Goal: Contribute content

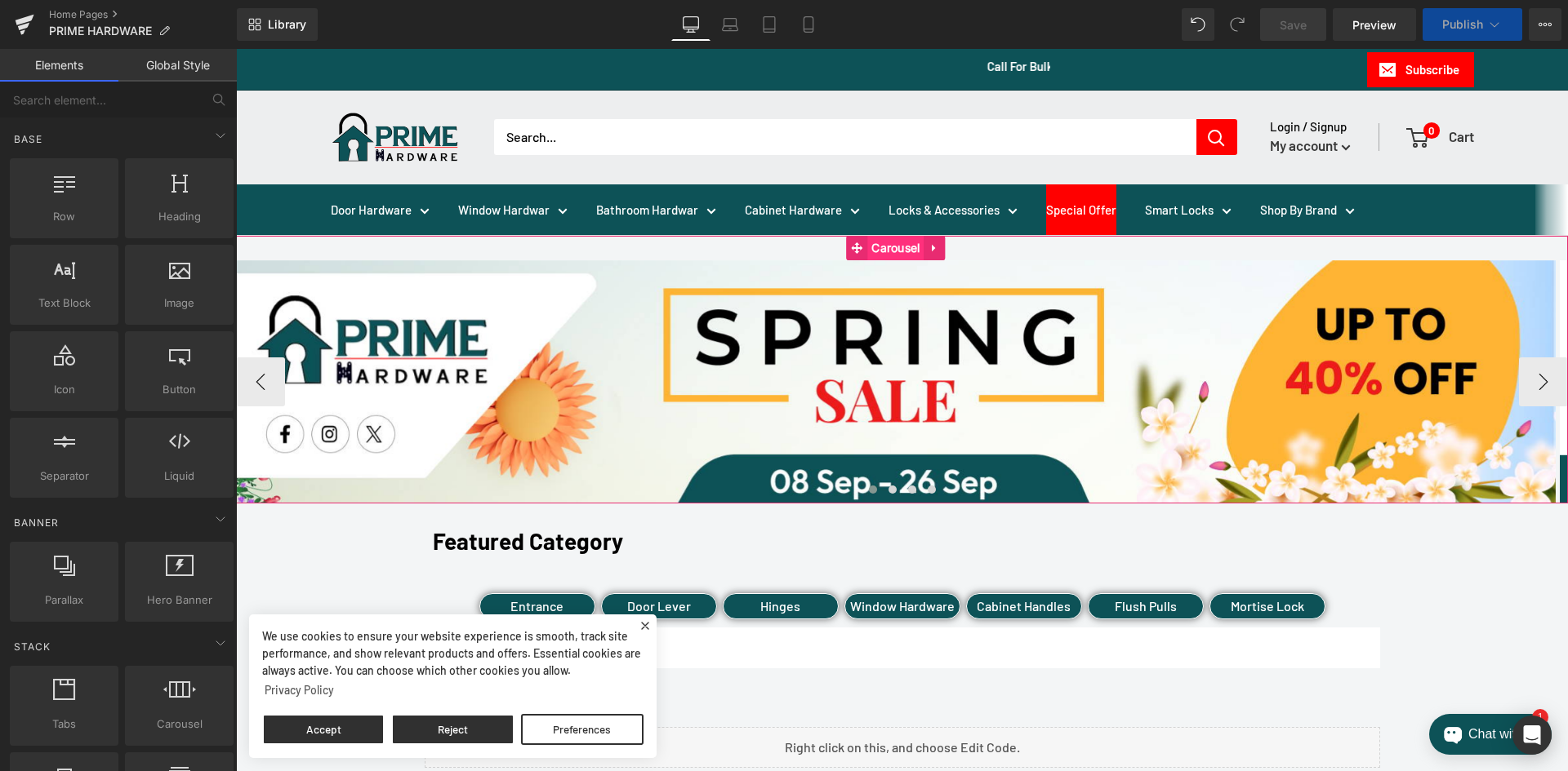
click at [896, 251] on span "Carousel" at bounding box center [895, 248] width 56 height 24
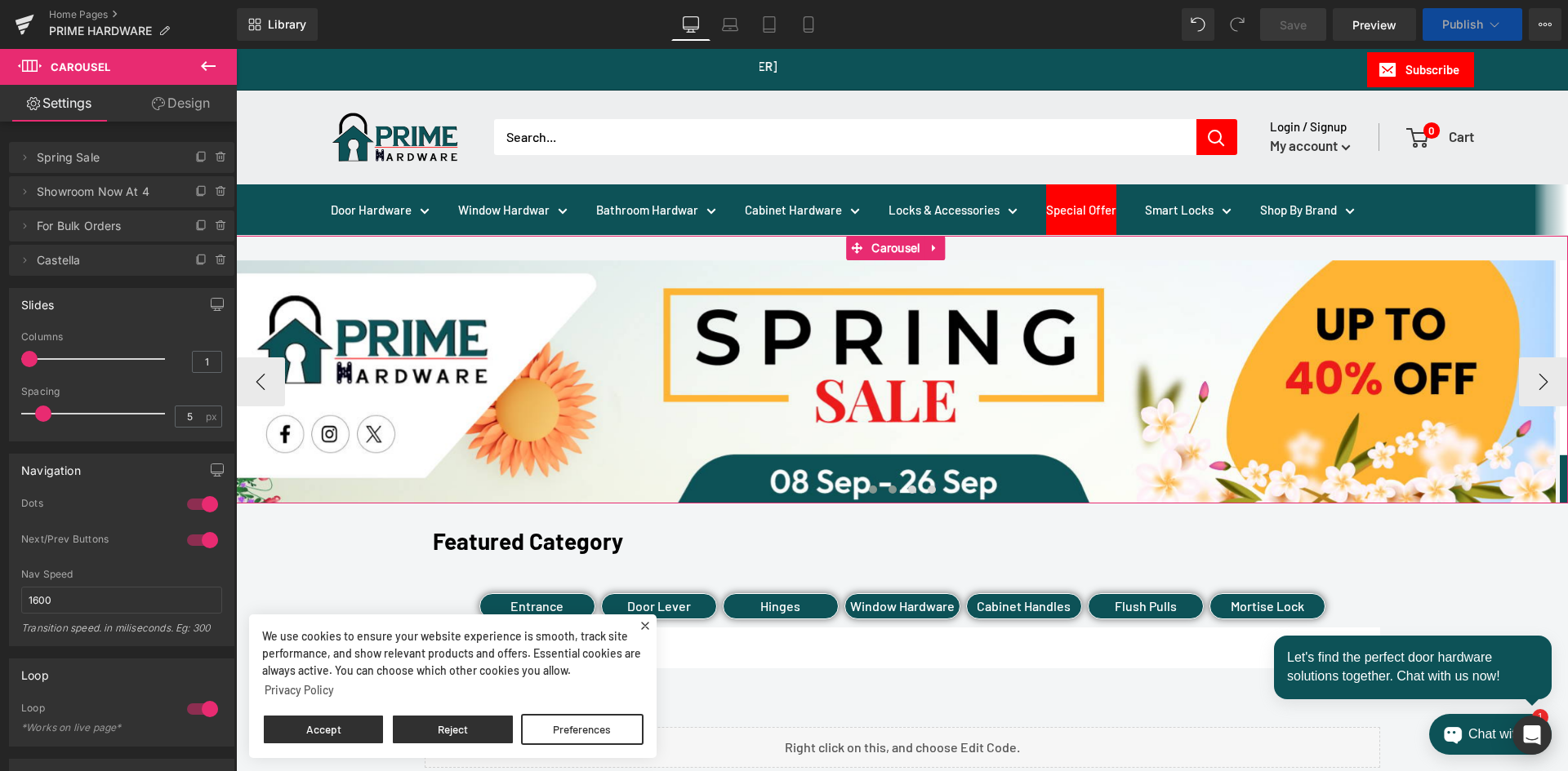
click at [888, 490] on span at bounding box center [892, 490] width 8 height 8
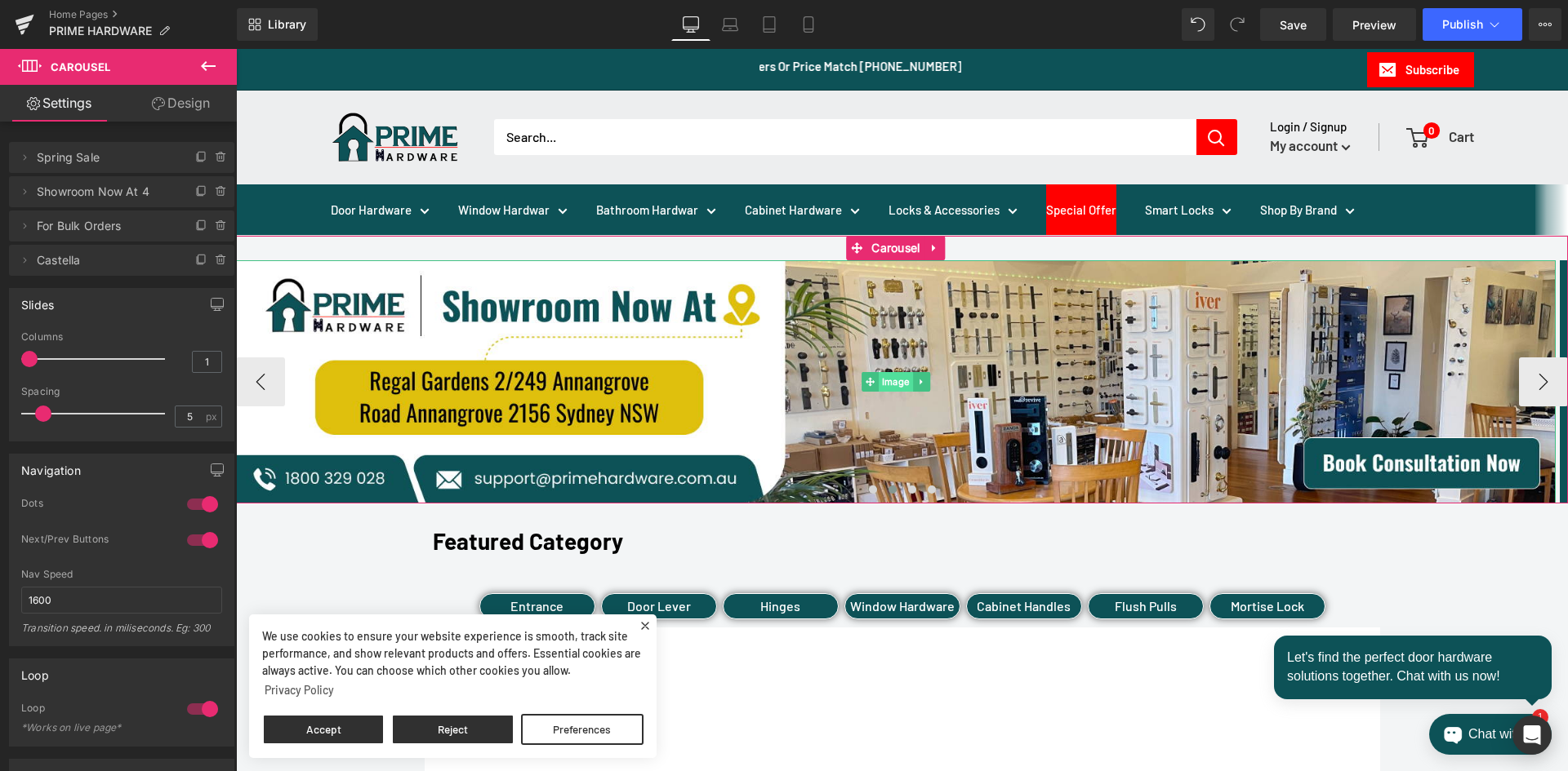
click at [886, 384] on span "Image" at bounding box center [895, 382] width 34 height 20
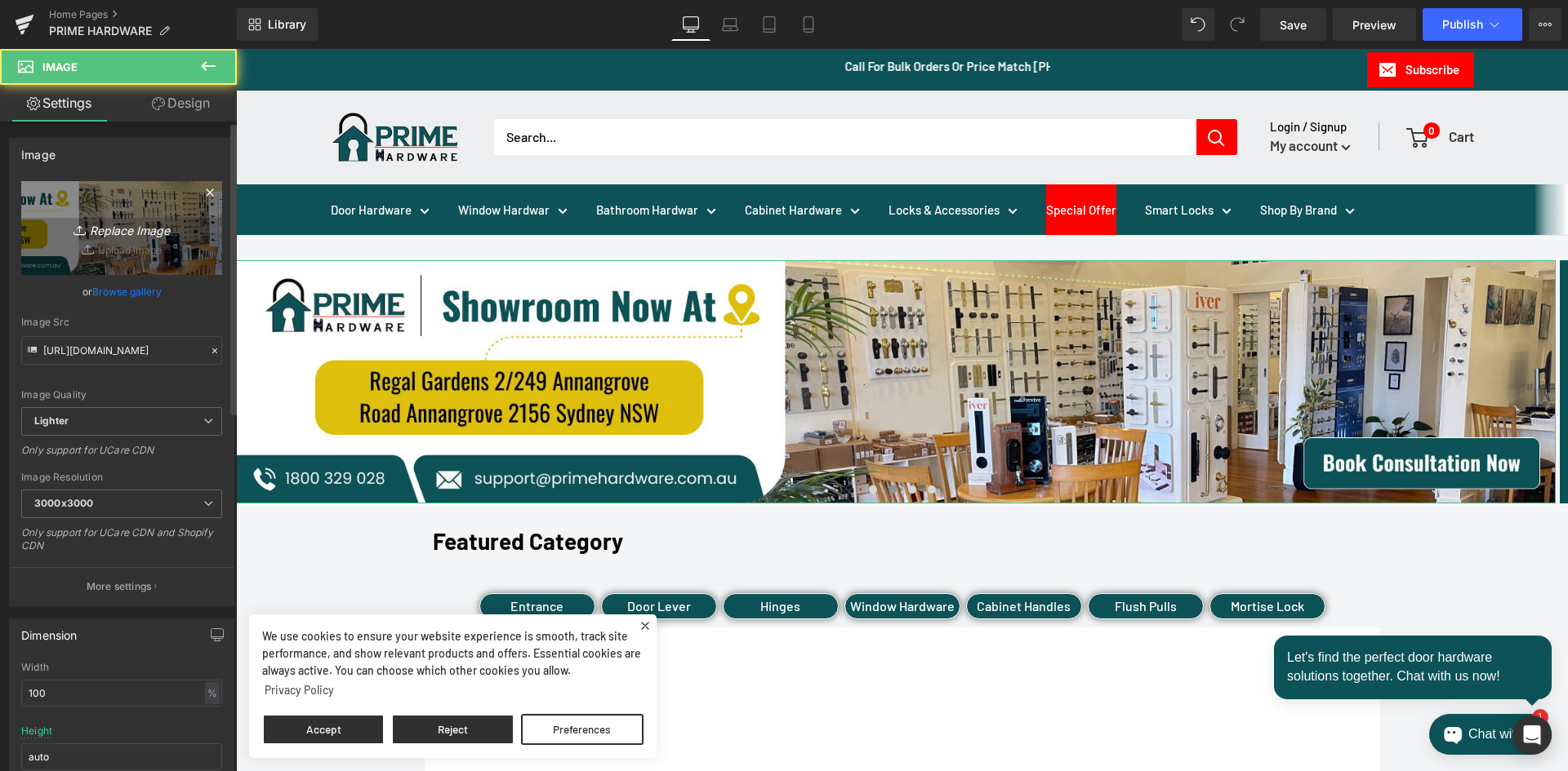
click at [134, 237] on icon "Replace Image" at bounding box center [121, 227] width 130 height 21
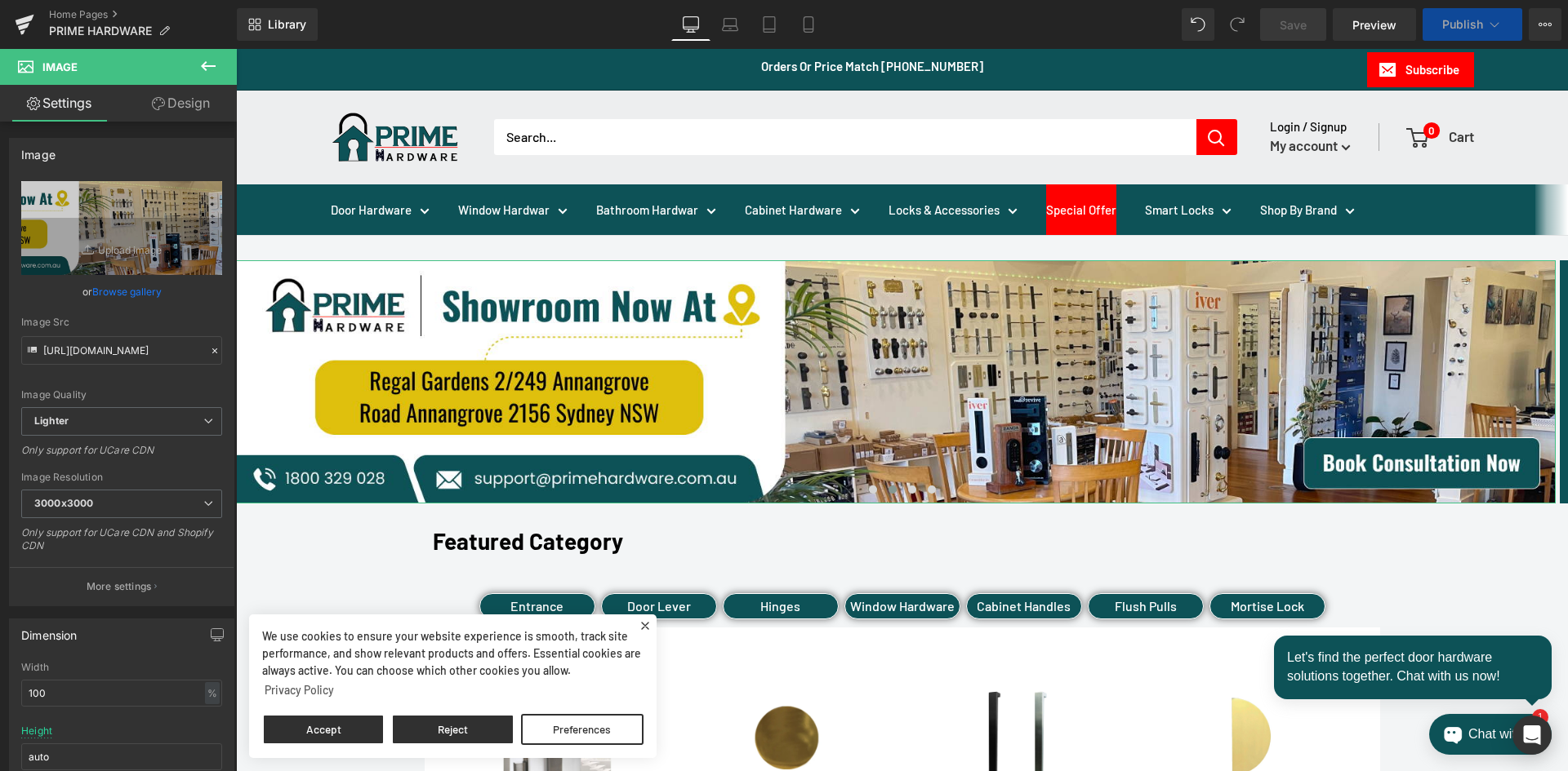
type input "C:\fakepath\Banner 26.jpg"
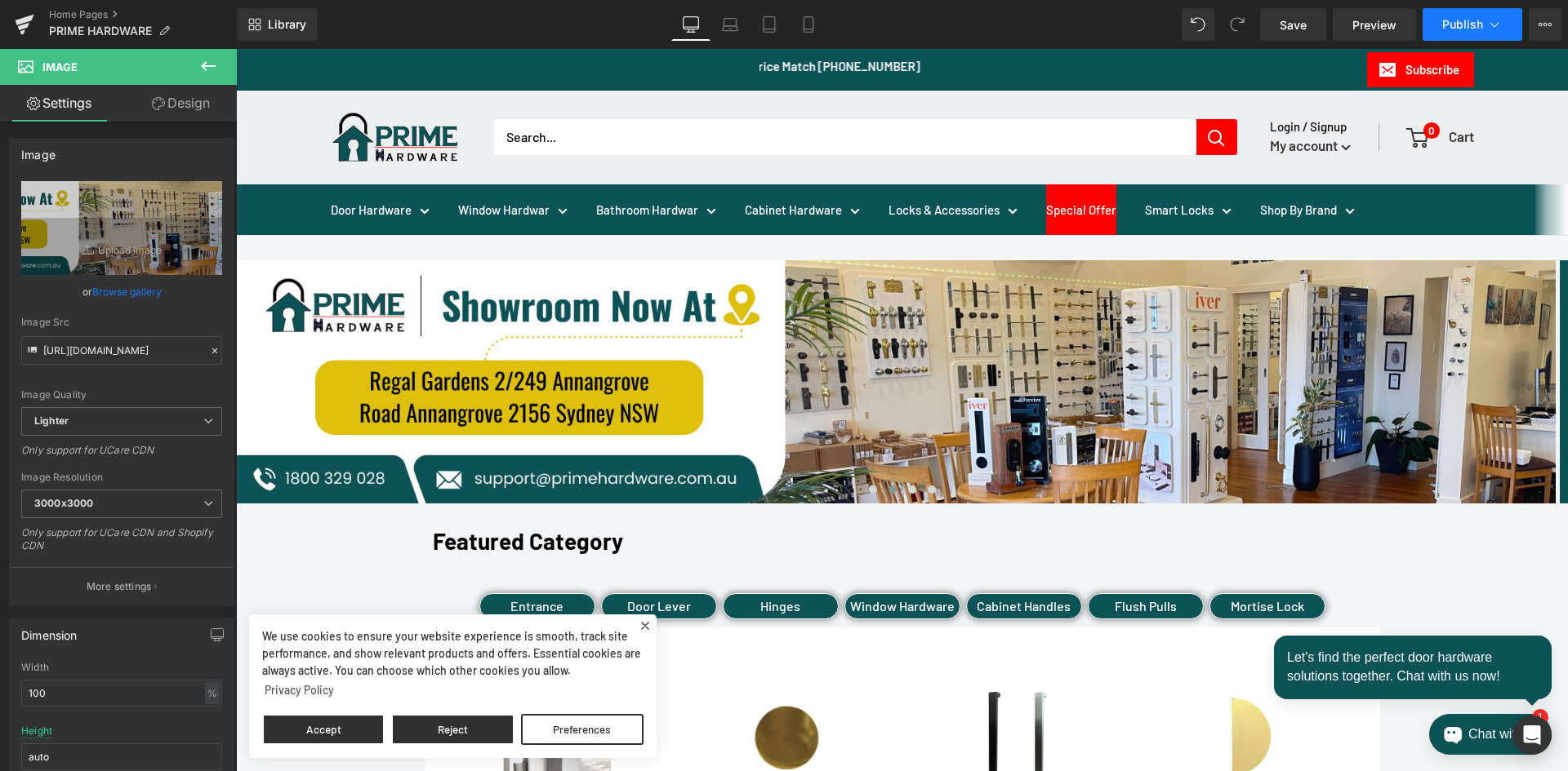
click at [1480, 21] on span "Publish" at bounding box center [1462, 24] width 41 height 13
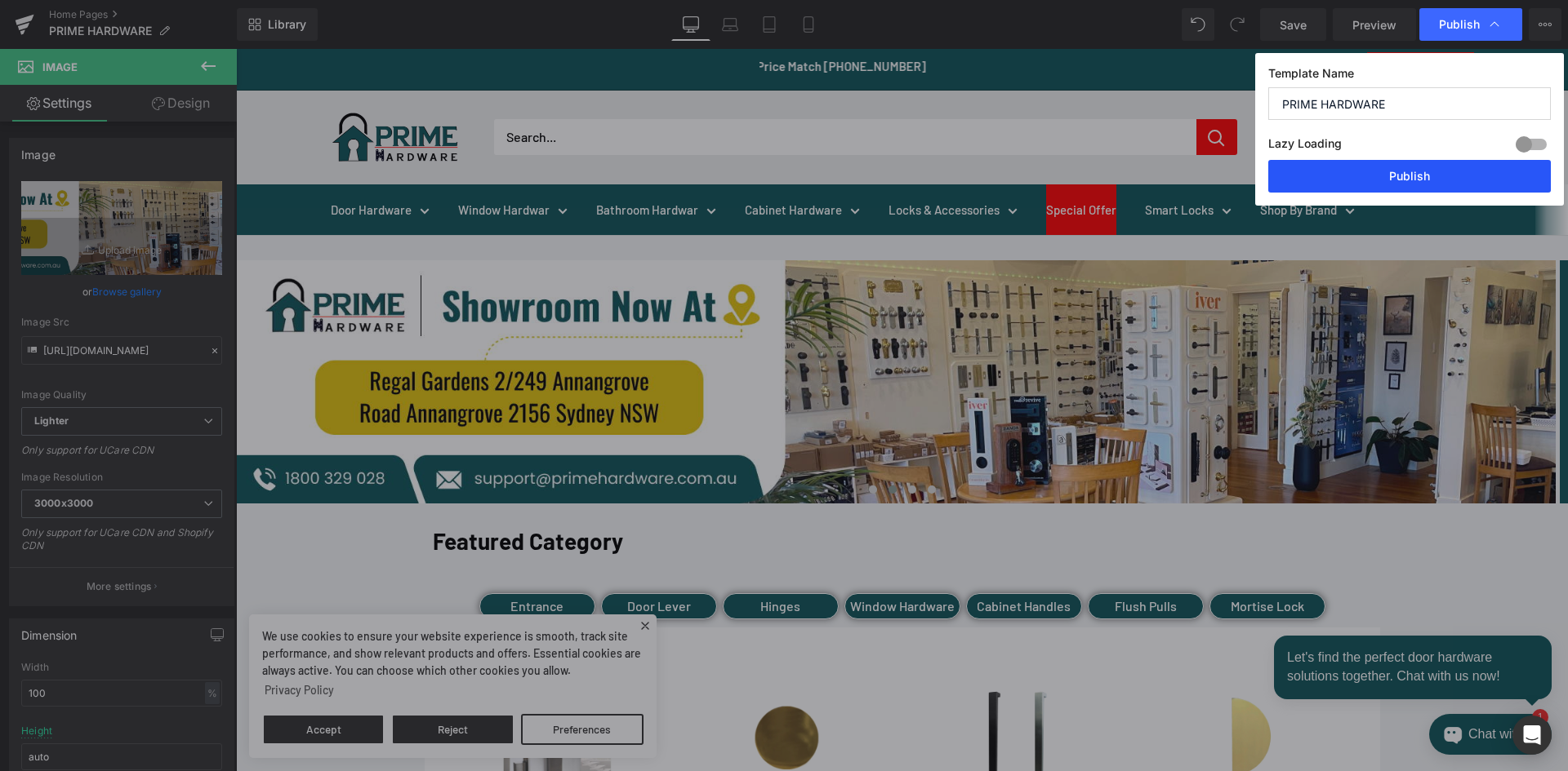
click at [1376, 183] on button "Publish" at bounding box center [1409, 175] width 282 height 32
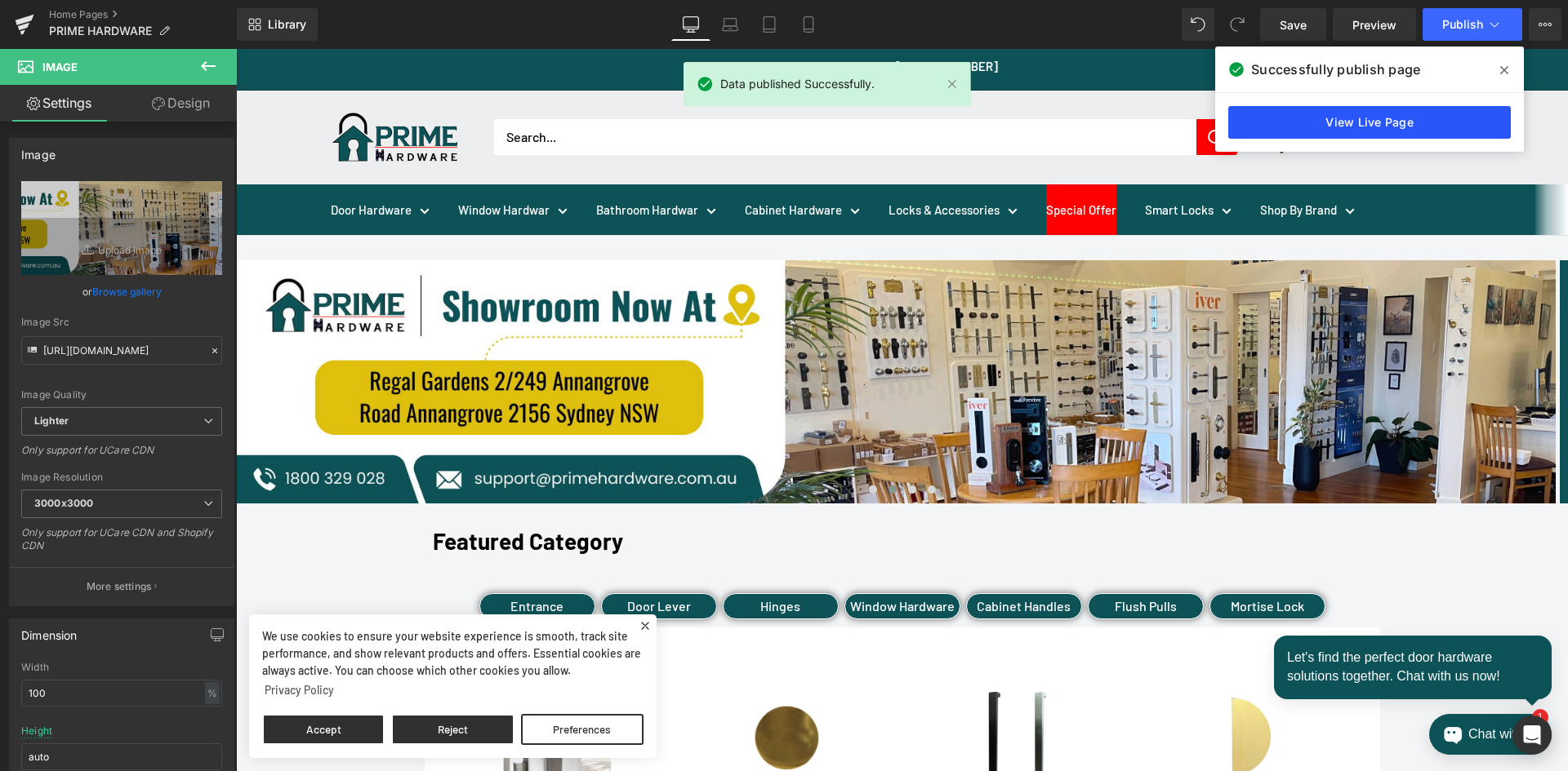
click at [1346, 124] on link "View Live Page" at bounding box center [1369, 121] width 282 height 32
